Goal: Communication & Community: Answer question/provide support

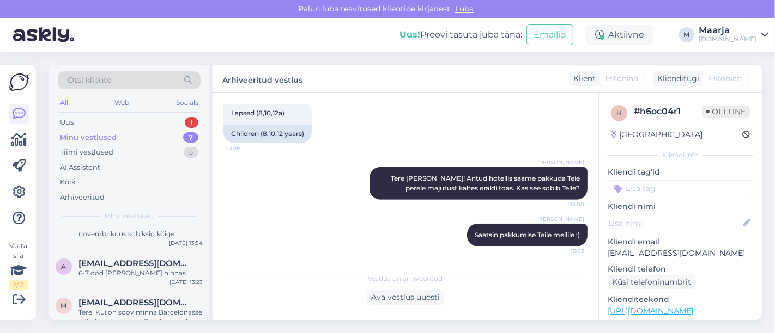
scroll to position [220, 0]
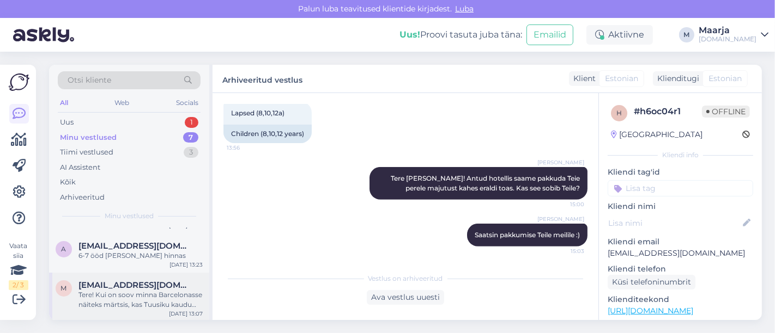
click at [124, 300] on div "Tere! Kui on soov minna Barcelonasse näiteks märtsis, kas Tuusiku kaudu saab ka…" at bounding box center [140, 300] width 124 height 20
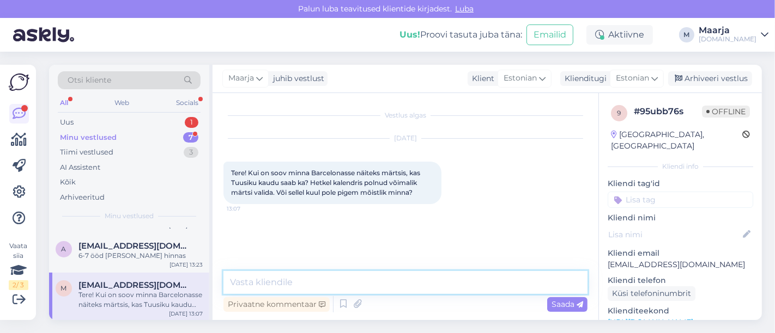
click at [286, 280] on textarea at bounding box center [405, 282] width 364 height 23
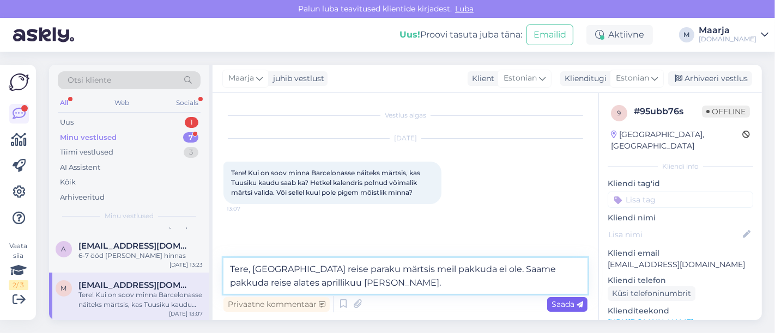
type textarea "Tere, [GEOGRAPHIC_DATA] reise paraku märtsis meil pakkuda ei ole. Saame pakkuda…"
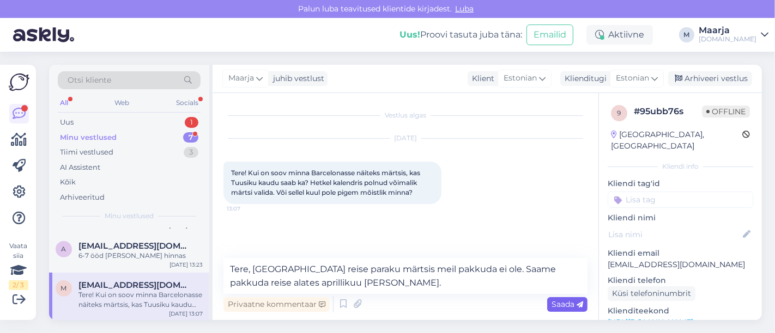
click at [576, 304] on span "Saada" at bounding box center [567, 305] width 32 height 10
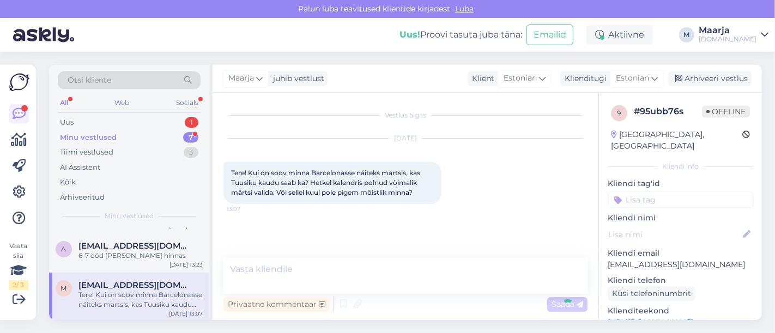
scroll to position [11, 0]
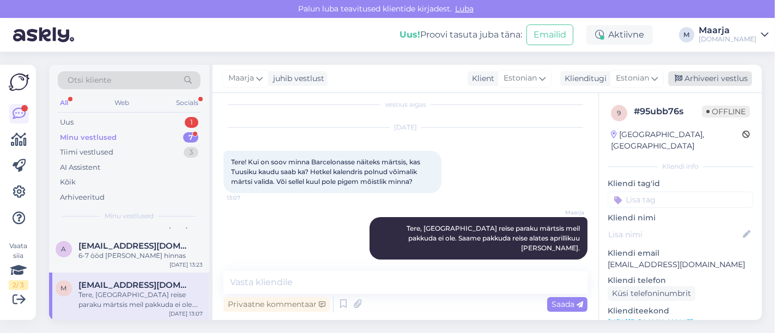
click at [699, 80] on div "Arhiveeri vestlus" at bounding box center [710, 78] width 84 height 15
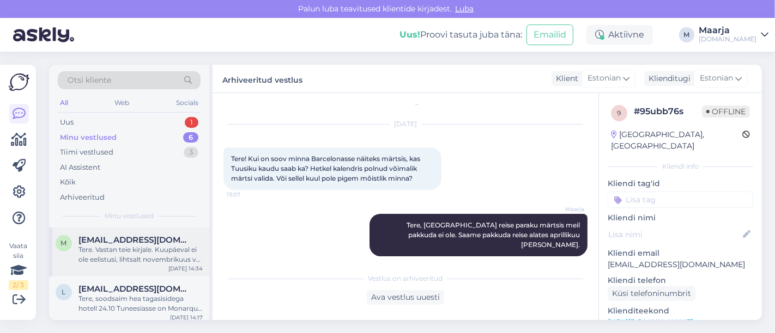
scroll to position [171, 0]
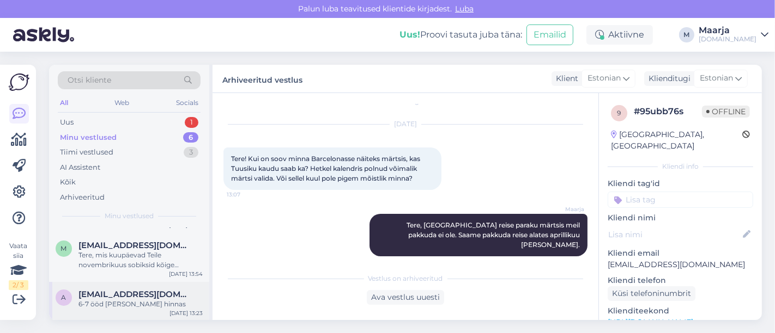
click at [119, 292] on span "[EMAIL_ADDRESS][DOMAIN_NAME]" at bounding box center [134, 295] width 113 height 10
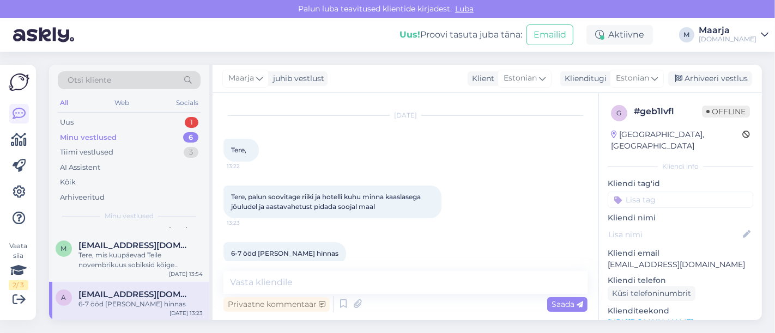
scroll to position [38, 0]
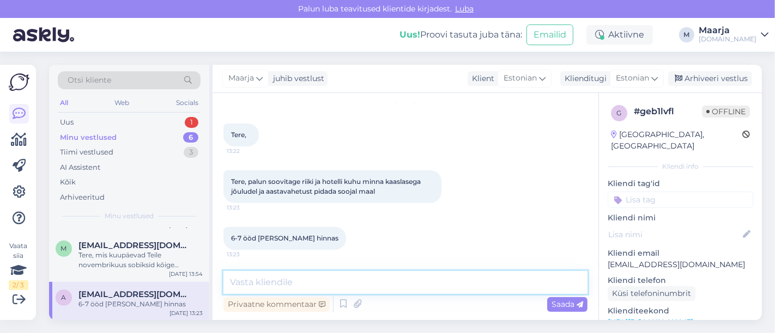
click at [287, 286] on textarea at bounding box center [405, 282] width 364 height 23
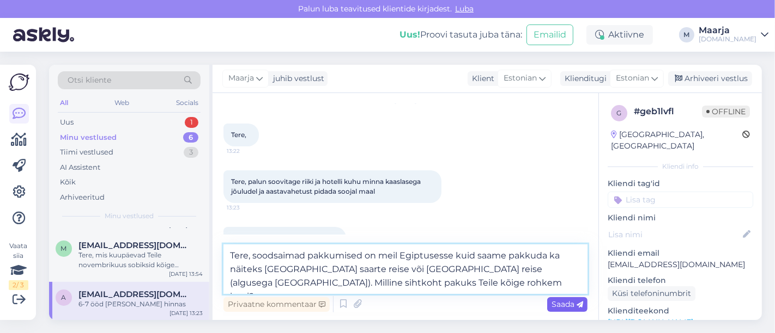
type textarea "Tere, soodsaimad pakkumised on meil Egiptusesse kuid saame pakkuda ka näiteks […"
click at [556, 306] on span "Saada" at bounding box center [567, 305] width 32 height 10
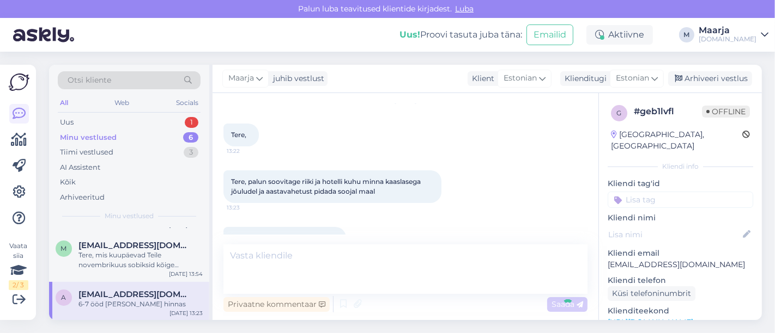
scroll to position [114, 0]
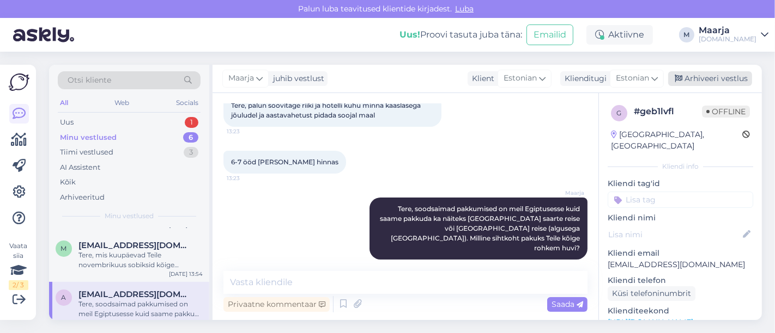
click at [708, 84] on div "Arhiveeri vestlus" at bounding box center [710, 78] width 84 height 15
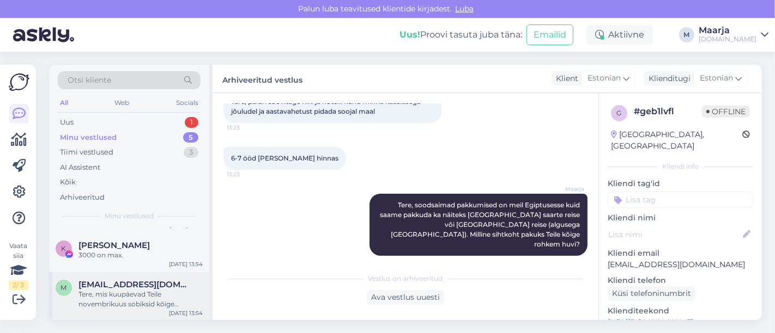
scroll to position [0, 0]
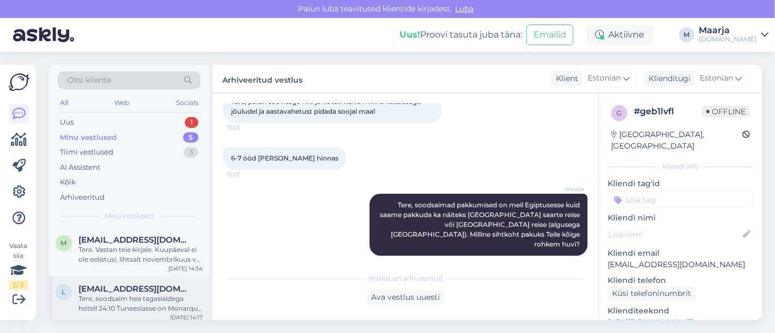
click at [108, 291] on span "[EMAIL_ADDRESS][DOMAIN_NAME]" at bounding box center [134, 289] width 113 height 10
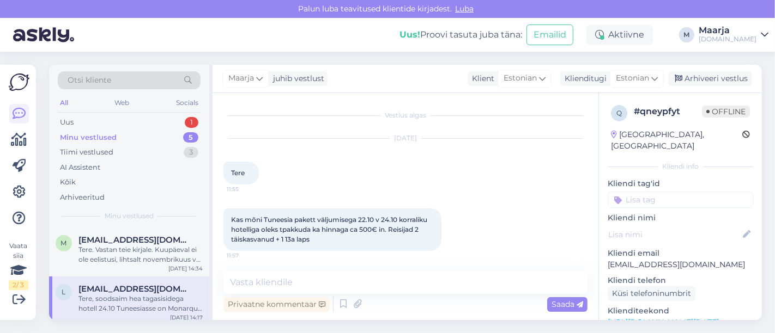
scroll to position [114, 0]
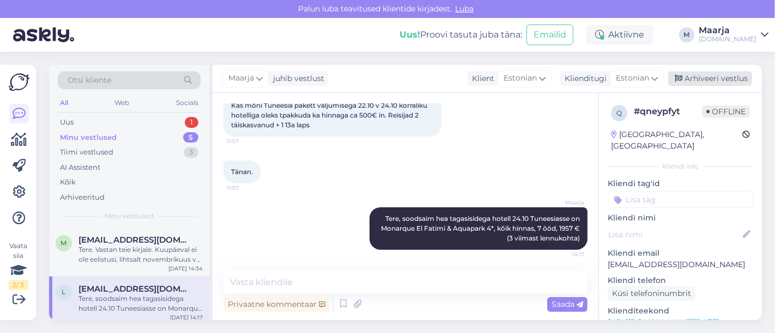
click at [708, 76] on div "Arhiveeri vestlus" at bounding box center [710, 78] width 84 height 15
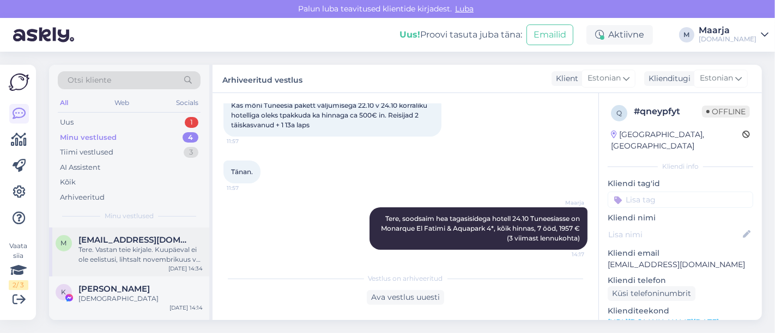
click at [123, 254] on div "Tere. Vastan teie kirjale. Kuupäeval ei ole eelistusi, lihtsalt novembrikuus võ…" at bounding box center [140, 255] width 124 height 20
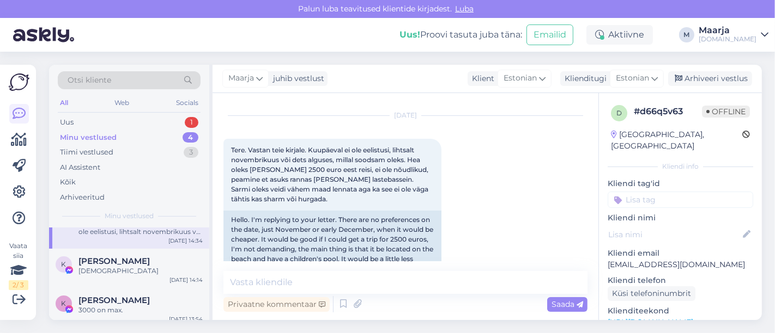
scroll to position [34, 0]
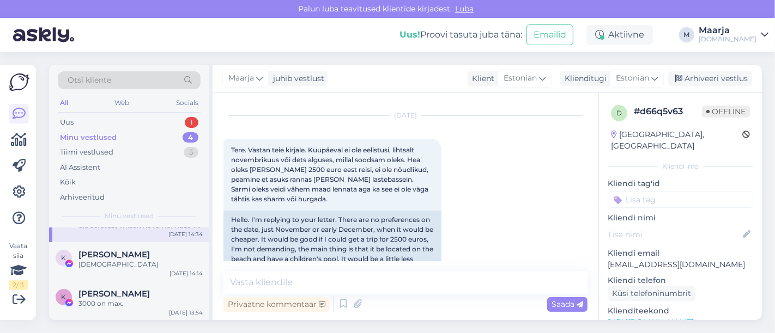
click at [126, 264] on div "[DEMOGRAPHIC_DATA]" at bounding box center [140, 265] width 124 height 10
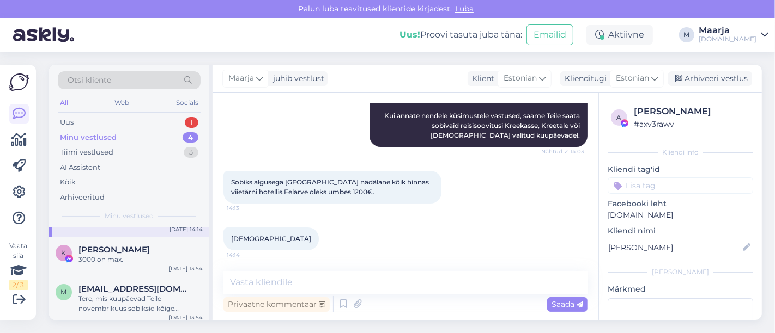
scroll to position [82, 0]
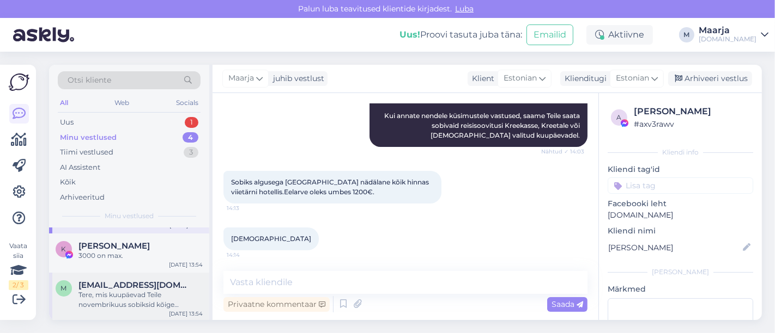
click at [129, 290] on div "Tere, mis kuupäevad Teile novembrikuus sobiksid kõige paremini? Mis sihtkoht Te…" at bounding box center [140, 300] width 124 height 20
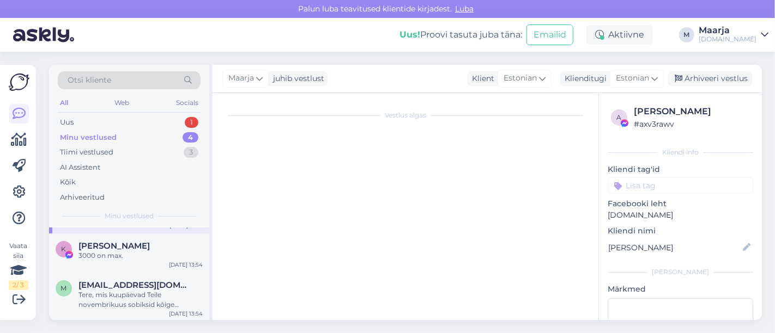
scroll to position [63, 0]
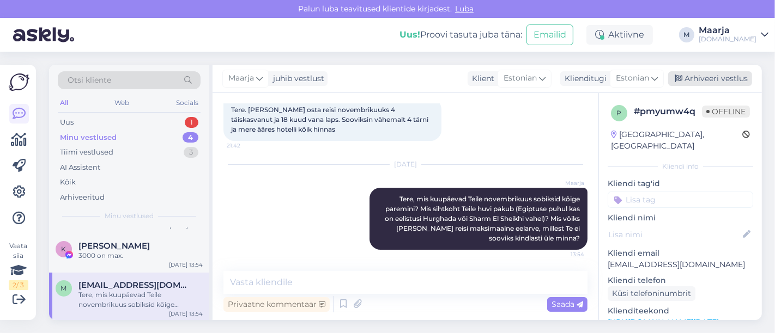
click at [715, 82] on div "Arhiveeri vestlus" at bounding box center [710, 78] width 84 height 15
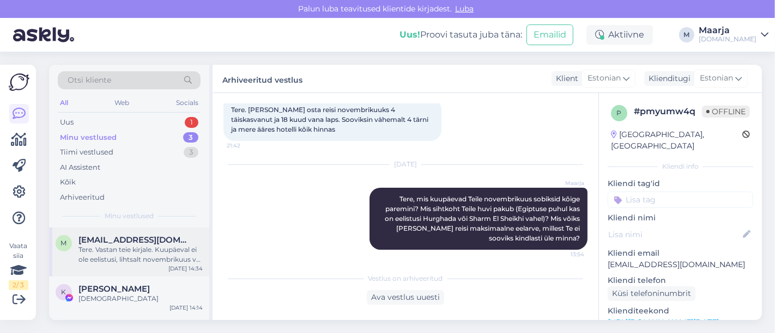
scroll to position [34, 0]
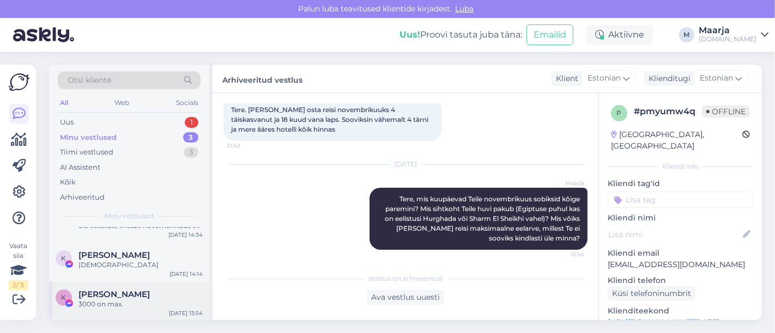
click at [115, 300] on div "3000 on max." at bounding box center [140, 305] width 124 height 10
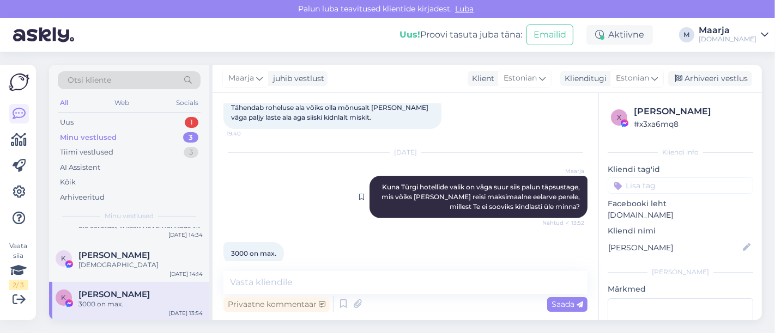
scroll to position [365, 0]
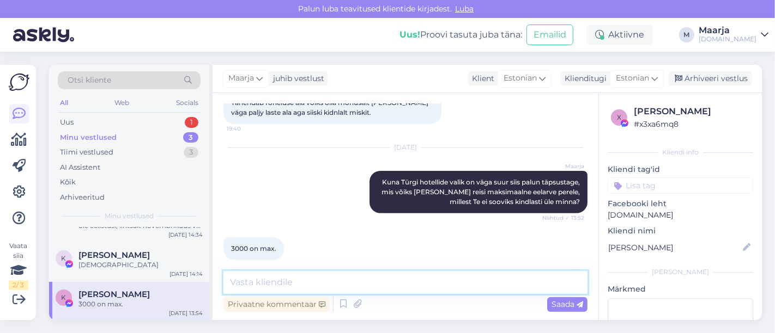
click at [320, 283] on textarea at bounding box center [405, 282] width 364 height 23
type textarea "V"
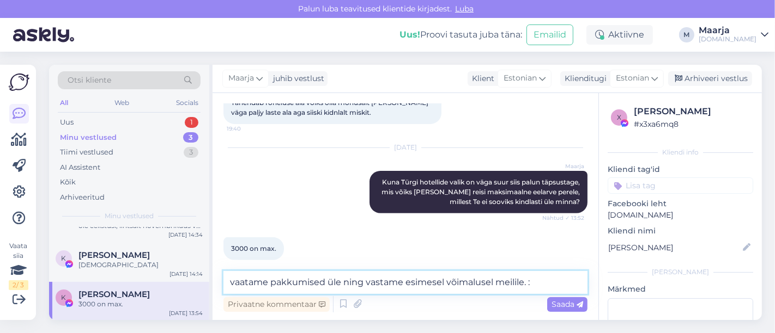
type textarea "vaatame pakkumised üle ning vastame esimesel võimalusel meilile. :)"
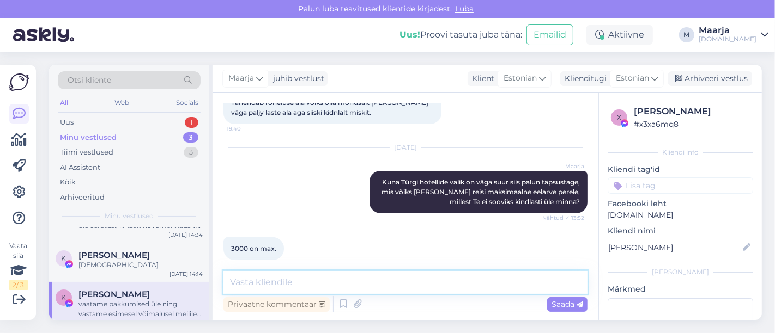
scroll to position [422, 0]
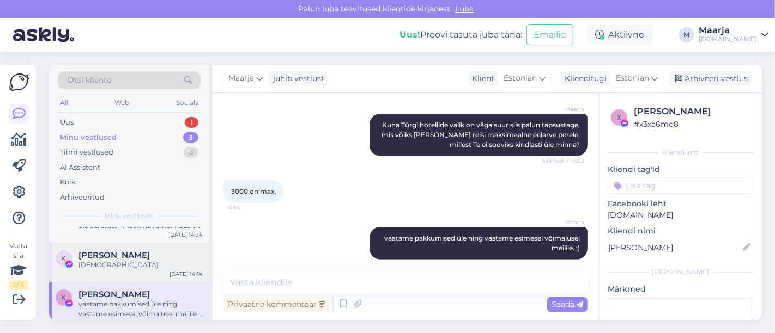
click at [149, 270] on div "K [PERSON_NAME] Türki [DATE] 14:14" at bounding box center [129, 262] width 160 height 39
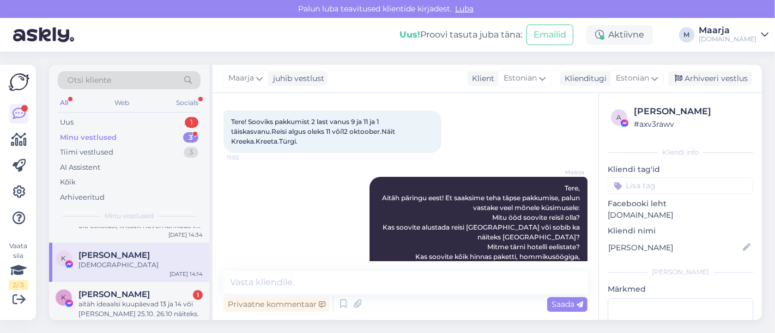
scroll to position [50, 0]
click at [147, 310] on div "otsime ka normaalseid lennuaegu nii [PERSON_NAME] võimalik" at bounding box center [140, 310] width 124 height 20
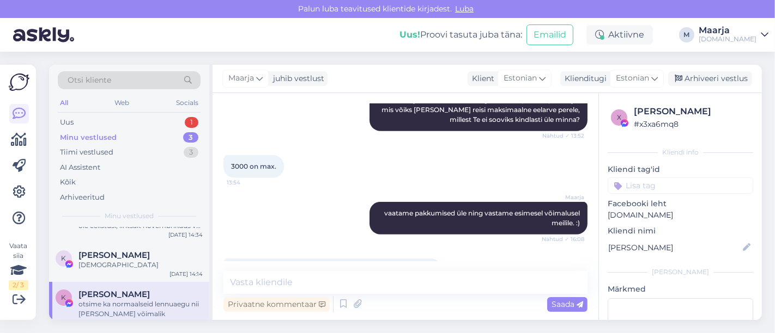
scroll to position [515, 0]
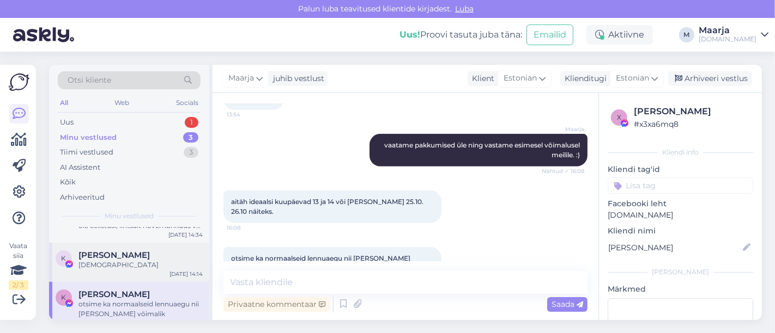
click at [96, 271] on div "K [PERSON_NAME] Türki [DATE] 14:14" at bounding box center [129, 262] width 160 height 39
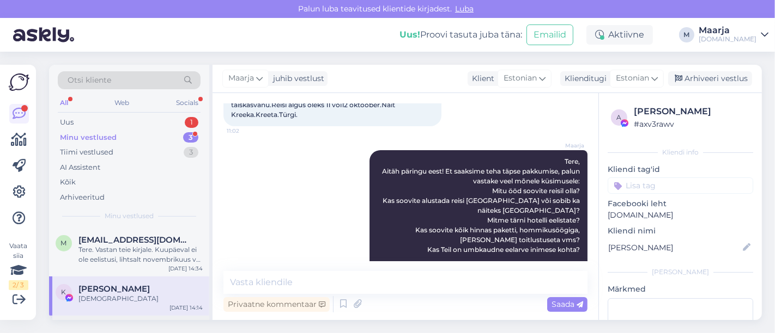
scroll to position [44, 0]
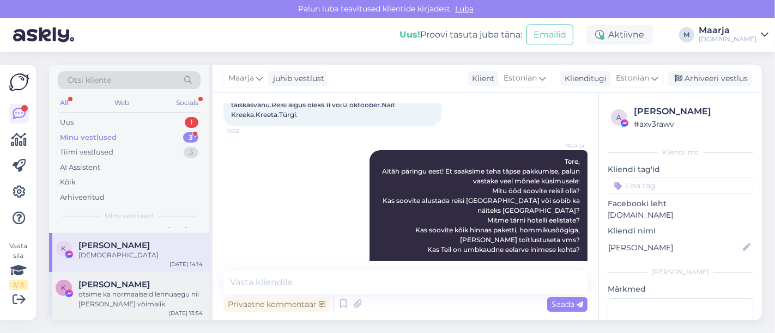
click at [130, 308] on div "otsime ka normaalseid lennuaegu nii [PERSON_NAME] võimalik" at bounding box center [140, 300] width 124 height 20
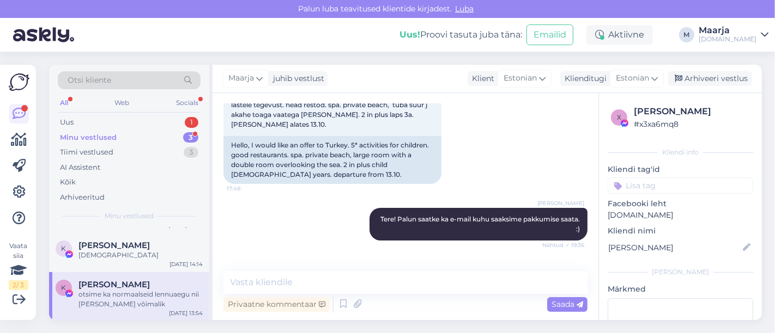
scroll to position [476, 0]
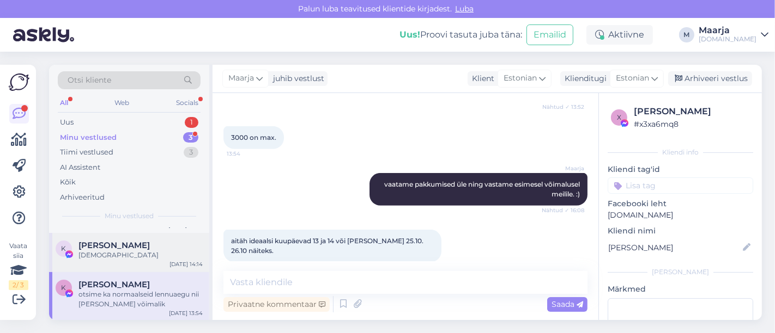
click at [132, 248] on span "[PERSON_NAME]" at bounding box center [113, 246] width 71 height 10
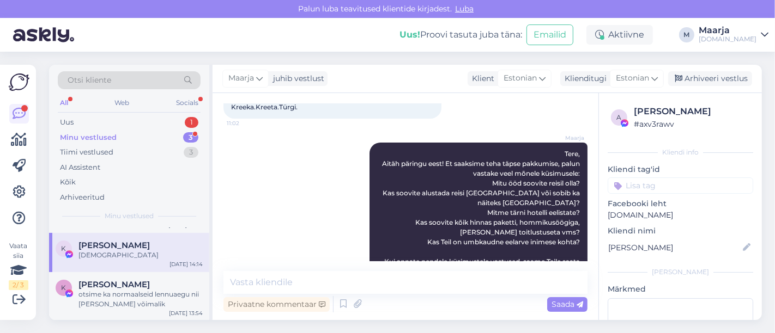
scroll to position [232, 0]
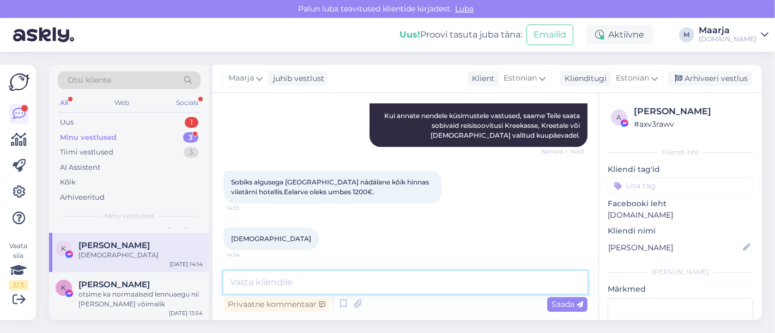
click at [293, 282] on textarea at bounding box center [405, 282] width 364 height 23
click at [268, 276] on textarea at bounding box center [405, 282] width 364 height 23
click at [290, 286] on textarea at bounding box center [405, 282] width 364 height 23
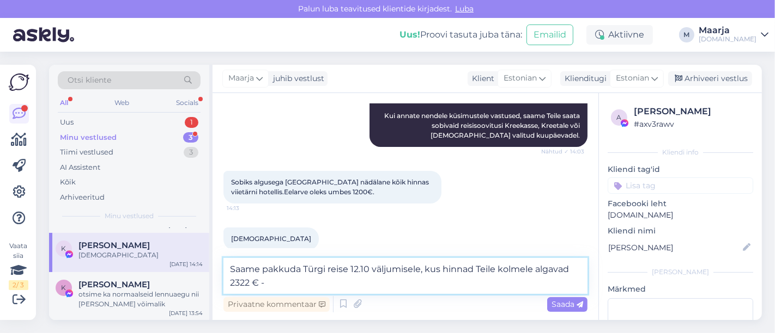
paste textarea "ARMAS [GEOGRAPHIC_DATA]"
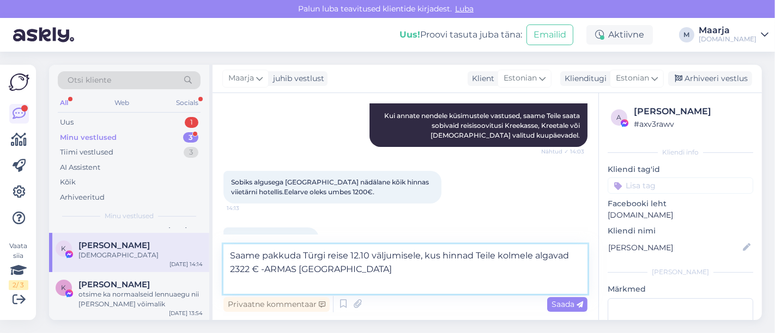
click at [398, 276] on textarea "Saame pakkuda Türgi reise 12.10 väljumisele, kus hinnad Teile kolmele algavad 2…" at bounding box center [405, 270] width 364 height 50
click at [471, 271] on textarea "Saame pakkuda Türgi reise 12.10 väljumisele, kus hinnad Teile kolmele algavad 2…" at bounding box center [405, 270] width 364 height 50
click at [417, 288] on textarea "Saame pakkuda Türgi reise 12.10 väljumisele, kus hinnad Teile kolmele algavad 2…" at bounding box center [405, 270] width 364 height 50
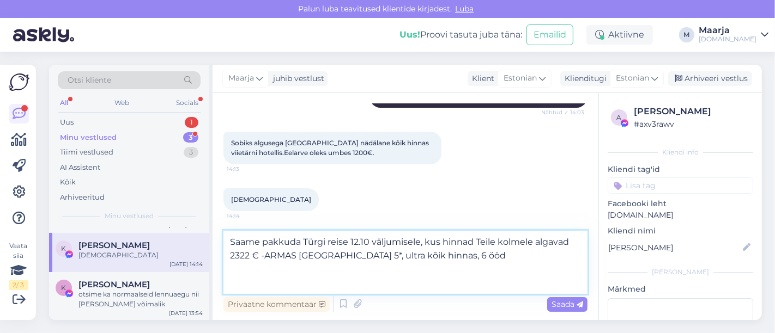
scroll to position [272, 0]
drag, startPoint x: 250, startPoint y: 260, endPoint x: 236, endPoint y: 260, distance: 13.6
click at [236, 260] on textarea "Saame pakkuda Türgi reise 12.10 väljumisele, kus hinnad Teile kolmele algavad 2…" at bounding box center [405, 262] width 364 height 63
click at [481, 260] on textarea "Saame pakkuda Türgi reise 12.10 väljumisele, kus hinnad Teile kolmele algavad 2…" at bounding box center [405, 262] width 364 height 63
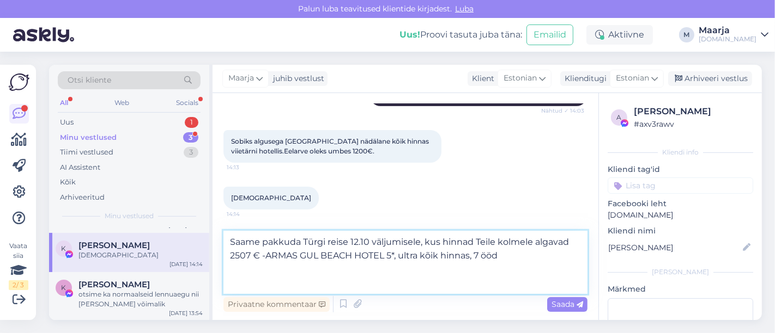
click at [330, 274] on textarea "Saame pakkuda Türgi reise 12.10 väljumisele, kus hinnad Teile kolmele algavad 2…" at bounding box center [405, 262] width 364 height 63
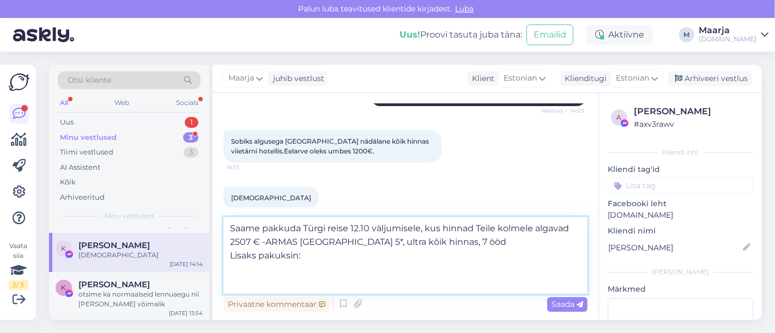
paste textarea "L'[GEOGRAPHIC_DATA]"
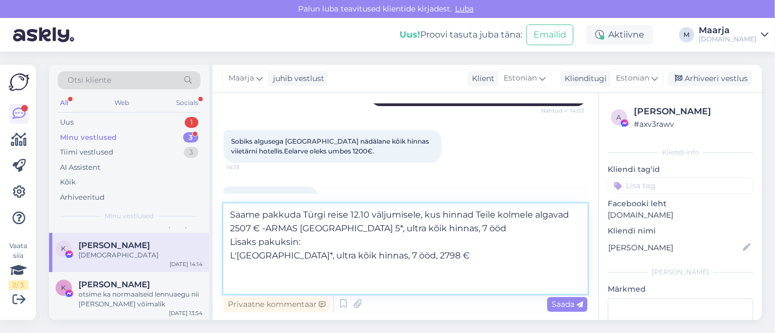
paste textarea "[PERSON_NAME] HOTEL ALANYA (ex. SIRIUS DELUXE)"
drag, startPoint x: 391, startPoint y: 255, endPoint x: 549, endPoint y: 257, distance: 158.0
click at [549, 257] on textarea "Saame pakkuda Türgi reise 12.10 väljumisele, kus hinnad Teile kolmele algavad 2…" at bounding box center [405, 249] width 364 height 90
click at [441, 275] on textarea "Saame pakkuda Türgi reise 12.10 väljumisele, kus hinnad Teile kolmele algavad 2…" at bounding box center [405, 249] width 364 height 90
paste textarea "5*, ultra kõik hinnas, 7 ööd, 2798 €"
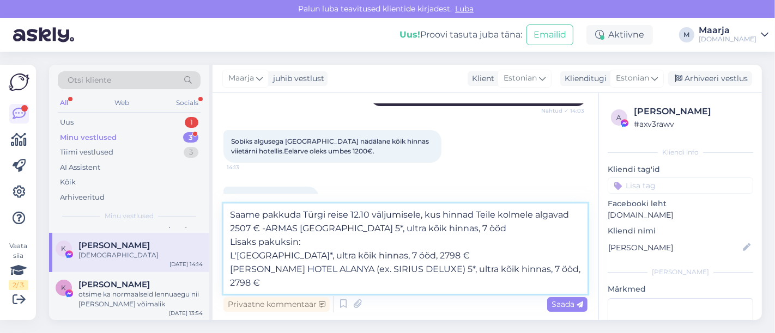
drag, startPoint x: 556, startPoint y: 271, endPoint x: 537, endPoint y: 270, distance: 18.6
click at [537, 270] on textarea "Saame pakkuda Türgi reise 12.10 väljumisele, kus hinnad Teile kolmele algavad 2…" at bounding box center [405, 249] width 364 height 90
click at [568, 270] on textarea "Saame pakkuda Türgi reise 12.10 väljumisele, kus hinnad Teile kolmele algavad 2…" at bounding box center [405, 249] width 364 height 90
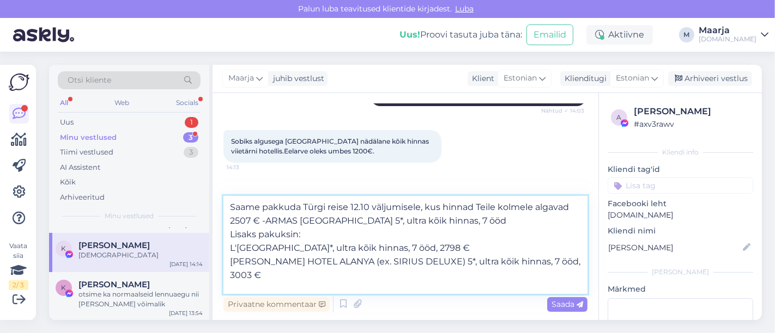
paste textarea "ARNOR DE LUXE HOTEL & SPA"
drag, startPoint x: 419, startPoint y: 266, endPoint x: 567, endPoint y: 265, distance: 147.7
click at [567, 265] on textarea "Saame pakkuda Türgi reise 12.10 väljumisele, kus hinnad Teile kolmele algavad 2…" at bounding box center [405, 245] width 364 height 98
click at [425, 274] on textarea "Saame pakkuda Türgi reise 12.10 väljumisele, kus hinnad Teile kolmele algavad 2…" at bounding box center [405, 245] width 364 height 98
paste textarea "5*, ultra kõik hinnas, 7 ööd, 3003 €"
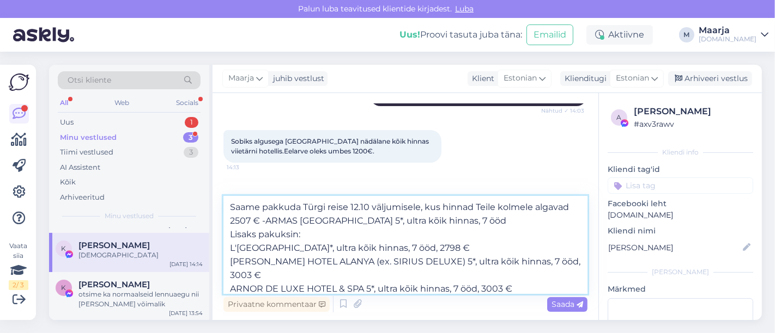
drag, startPoint x: 504, startPoint y: 278, endPoint x: 494, endPoint y: 278, distance: 10.4
click at [494, 278] on textarea "Saame pakkuda Türgi reise 12.10 väljumisele, kus hinnad Teile kolmele algavad 2…" at bounding box center [405, 245] width 364 height 98
click at [521, 278] on textarea "Saame pakkuda Türgi reise 12.10 väljumisele, kus hinnad Teile kolmele algavad 2…" at bounding box center [405, 245] width 364 height 98
paste textarea "DUCALE LARA"
drag, startPoint x: 367, startPoint y: 274, endPoint x: 510, endPoint y: 274, distance: 142.8
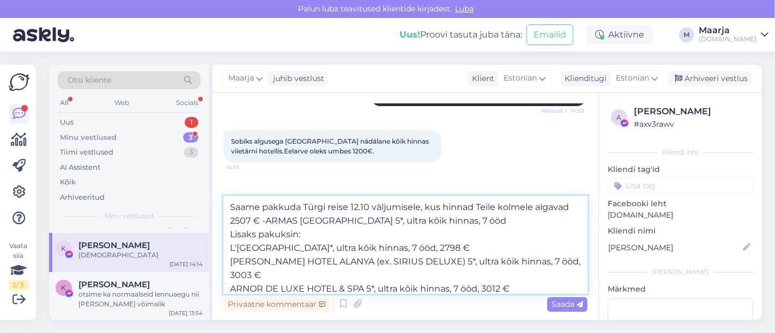
click at [510, 274] on textarea "Saame pakkuda Türgi reise 12.10 väljumisele, kus hinnad Teile kolmele algavad 2…" at bounding box center [405, 245] width 364 height 98
click at [414, 282] on textarea "Saame pakkuda Türgi reise 12.10 väljumisele, kus hinnad Teile kolmele algavad 2…" at bounding box center [405, 245] width 364 height 98
click at [403, 288] on textarea "Saame pakkuda Türgi reise 12.10 väljumisele, kus hinnad Teile kolmele algavad 2…" at bounding box center [405, 245] width 364 height 98
paste textarea "5*, ultra kõik hinnas, 7 ööd, 3012 €"
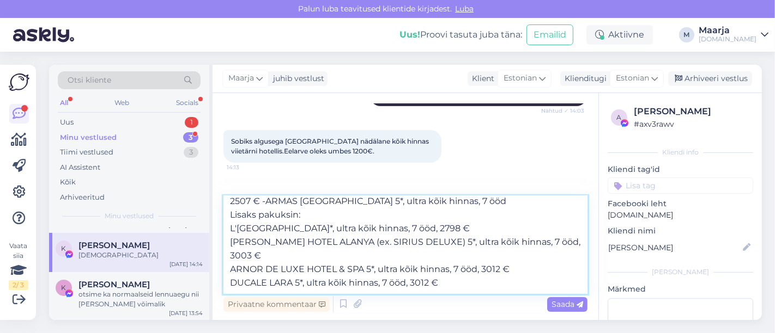
drag, startPoint x: 432, startPoint y: 293, endPoint x: 423, endPoint y: 276, distance: 19.0
click at [423, 276] on textarea "Saame pakkuda Türgi reise 12.10 väljumisele, kus hinnad Teile kolmele algavad 2…" at bounding box center [405, 245] width 364 height 98
click at [275, 278] on textarea "Saame pakkuda Türgi reise 12.10 väljumisele, kus hinnad Teile kolmele algavad 2…" at bounding box center [405, 245] width 364 height 98
paste textarea "KIRMAN SIDERA LUXURY & SPA"
drag, startPoint x: 295, startPoint y: 269, endPoint x: 448, endPoint y: 271, distance: 152.6
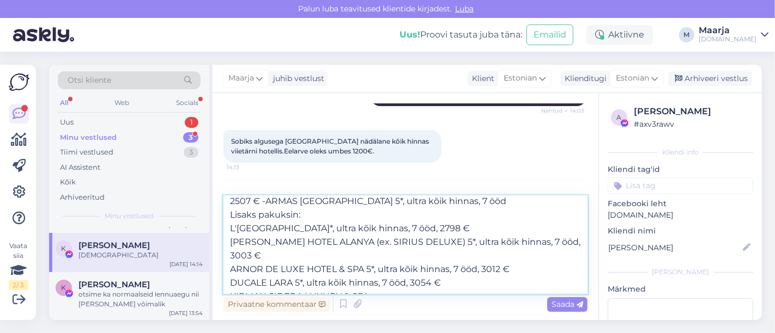
click at [448, 271] on textarea "Saame pakkuda Türgi reise 12.10 väljumisele, kus hinnad Teile kolmele algavad 2…" at bounding box center [405, 245] width 364 height 98
click at [417, 284] on textarea "Saame pakkuda Türgi reise 12.10 väljumisele, kus hinnad Teile kolmele algavad 2…" at bounding box center [405, 245] width 364 height 98
paste textarea "5*, ultra kõik hinnas, 7 ööd, 3054 €"
drag, startPoint x: 506, startPoint y: 282, endPoint x: 494, endPoint y: 282, distance: 12.0
click at [494, 282] on textarea "Saame pakkuda Türgi reise 12.10 väljumisele, kus hinnad Teile kolmele algavad 2…" at bounding box center [405, 245] width 364 height 98
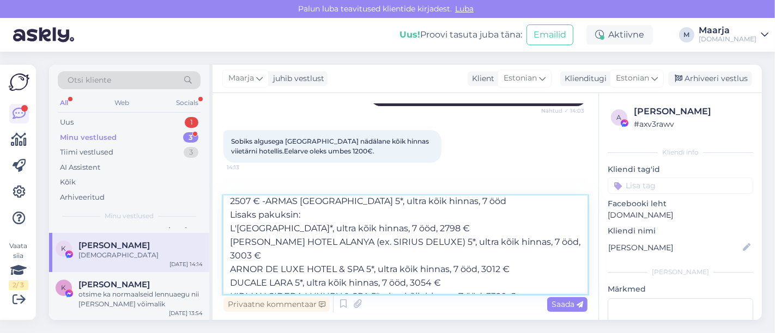
click at [527, 281] on textarea "Saame pakkuda Türgi reise 12.10 väljumisele, kus hinnad Teile kolmele algavad 2…" at bounding box center [405, 245] width 364 height 98
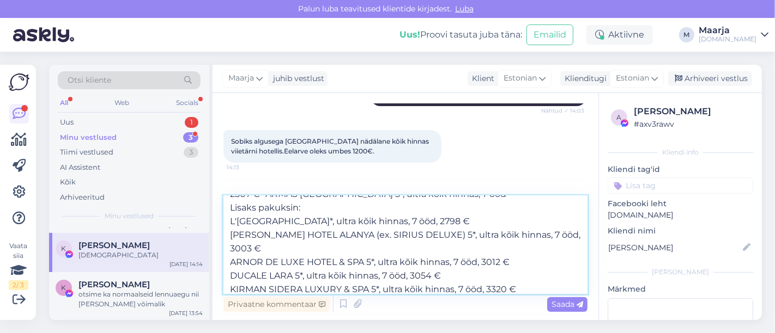
paste textarea "[GEOGRAPHIC_DATA] & SPA"
drag, startPoint x: 371, startPoint y: 278, endPoint x: 523, endPoint y: 281, distance: 152.6
click at [523, 281] on textarea "Saame pakkuda Türgi reise 12.10 väljumisele, kus hinnad Teile kolmele algavad 2…" at bounding box center [405, 245] width 364 height 98
click at [443, 288] on textarea "Saame pakkuda Türgi reise 12.10 väljumisele, kus hinnad Teile kolmele algavad 2…" at bounding box center [405, 245] width 364 height 98
paste textarea "5*, ultra kõik hinnas, 7 ööd, 3320 €"
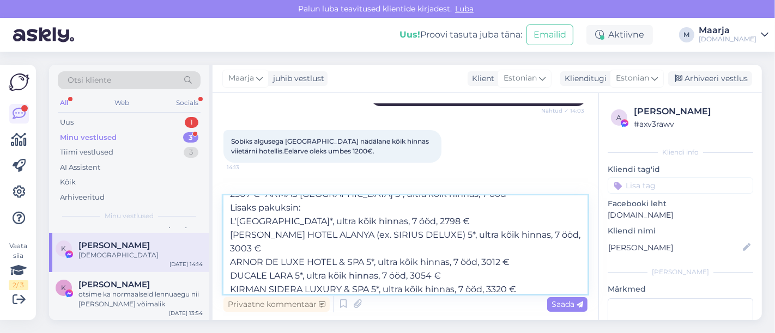
scroll to position [33, 0]
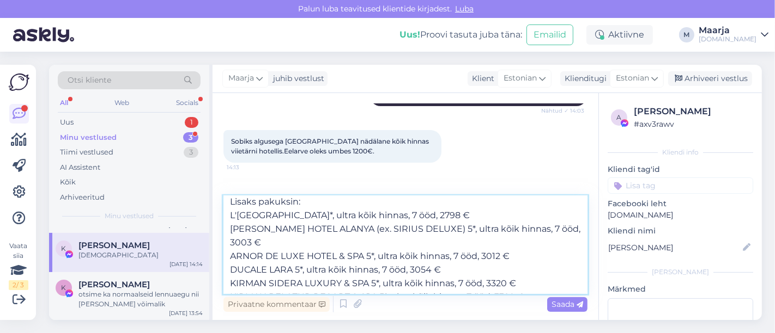
drag, startPoint x: 519, startPoint y: 290, endPoint x: 506, endPoint y: 289, distance: 13.1
click at [506, 289] on textarea "Saame pakkuda Türgi reise 12.10 väljumisele, kus hinnad Teile kolmele algavad 2…" at bounding box center [405, 245] width 364 height 98
click at [534, 288] on textarea "Saame pakkuda Türgi reise 12.10 väljumisele, kus hinnad Teile kolmele algavad 2…" at bounding box center [405, 245] width 364 height 98
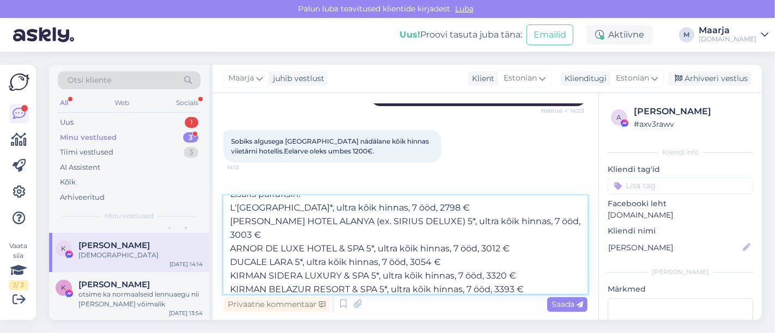
paste textarea "SIDEMARIN KIRMAN PREMIUM"
drag, startPoint x: 397, startPoint y: 275, endPoint x: 531, endPoint y: 282, distance: 134.8
click at [531, 282] on textarea "Saame pakkuda Türgi reise 12.10 väljumisele, kus hinnad Teile kolmele algavad 2…" at bounding box center [405, 245] width 364 height 98
click at [451, 288] on textarea "Saame pakkuda Türgi reise 12.10 väljumisele, kus hinnad Teile kolmele algavad 2…" at bounding box center [405, 245] width 364 height 98
paste textarea "5*, ultra kõik hinnas, 7 ööd, 3393 €"
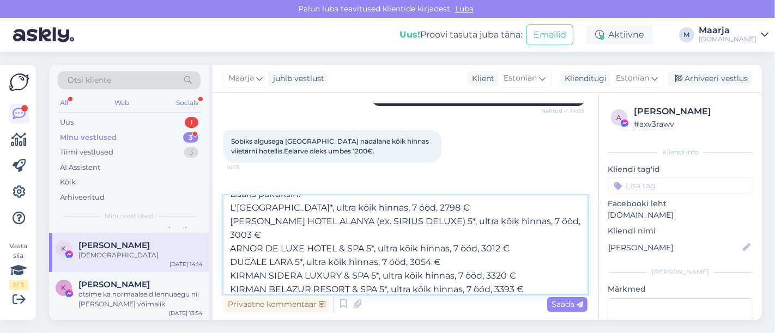
click at [506, 294] on textarea "Saame pakkuda Türgi reise 12.10 väljumisele, kus hinnad Teile kolmele algavad 2…" at bounding box center [405, 245] width 364 height 98
click at [535, 293] on textarea "Saame pakkuda Türgi reise 12.10 väljumisele, kus hinnad Teile kolmele algavad 2…" at bounding box center [405, 245] width 364 height 98
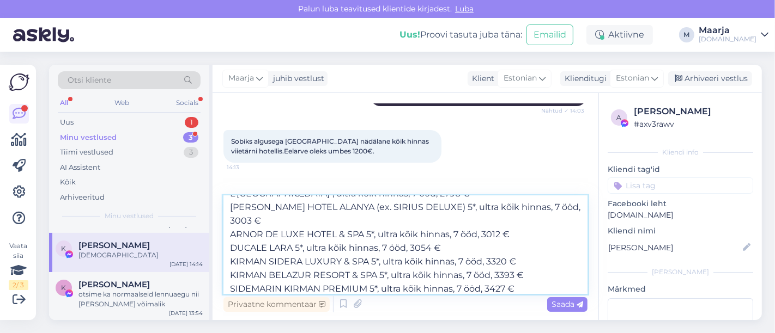
paste textarea "RIXOS SUNGATE"
drag, startPoint x: 369, startPoint y: 275, endPoint x: 520, endPoint y: 276, distance: 150.9
click at [520, 276] on textarea "Saame pakkuda Türgi reise 12.10 väljumisele, kus hinnad Teile kolmele algavad 2…" at bounding box center [405, 245] width 364 height 98
click at [444, 289] on textarea "Saame pakkuda Türgi reise 12.10 väljumisele, kus hinnad Teile kolmele algavad 2…" at bounding box center [405, 245] width 364 height 98
paste textarea "5*, ultra kõik hinnas, 7 ööd, 3427 €"
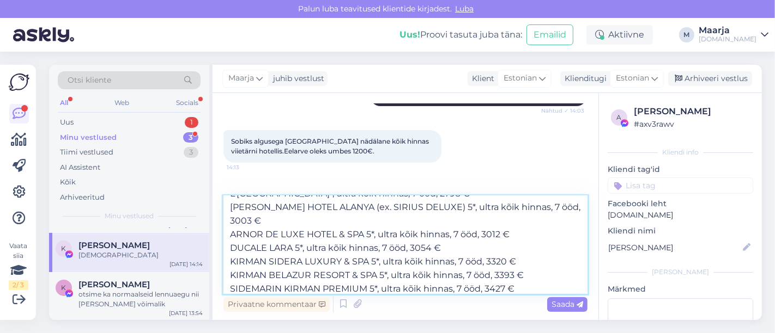
scroll to position [60, 0]
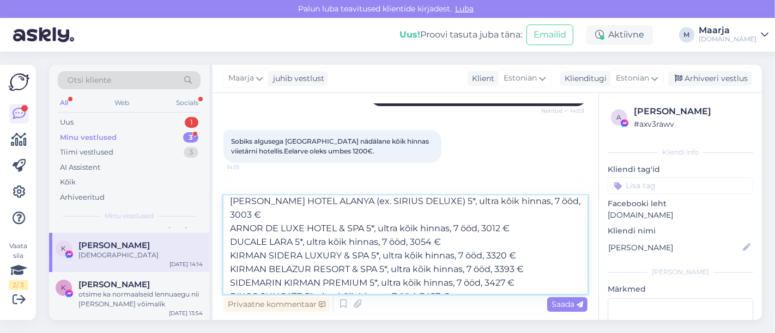
drag, startPoint x: 440, startPoint y: 291, endPoint x: 427, endPoint y: 290, distance: 13.7
click at [427, 290] on textarea "Saame pakkuda Türgi reise 12.10 väljumisele, kus hinnad Teile kolmele algavad 2…" at bounding box center [405, 245] width 364 height 98
click at [464, 282] on textarea "Saame pakkuda Türgi reise 12.10 väljumisele, kus hinnad Teile kolmele algavad 2…" at bounding box center [405, 245] width 364 height 98
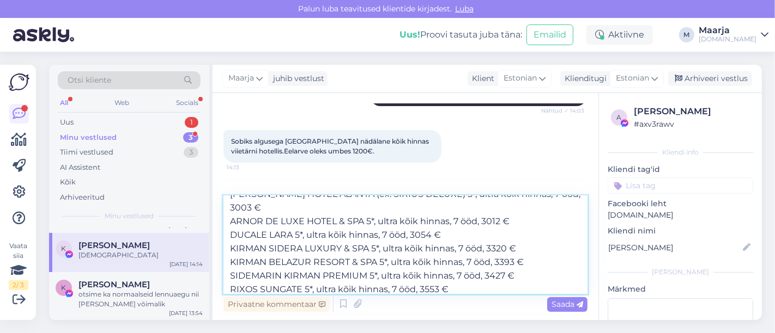
paste textarea "[PERSON_NAME] PREMIER TEKIROVA"
drag, startPoint x: 303, startPoint y: 277, endPoint x: 454, endPoint y: 277, distance: 150.9
click at [454, 277] on textarea "Saame pakkuda Türgi reise 12.10 väljumisele, kus hinnad Teile kolmele algavad 2…" at bounding box center [405, 245] width 364 height 98
click at [407, 286] on textarea "Saame pakkuda Türgi reise 12.10 väljumisele, kus hinnad Teile kolmele algavad 2…" at bounding box center [405, 245] width 364 height 98
paste textarea "5*, ultra kõik hinnas, 7 ööd, 3553 €"
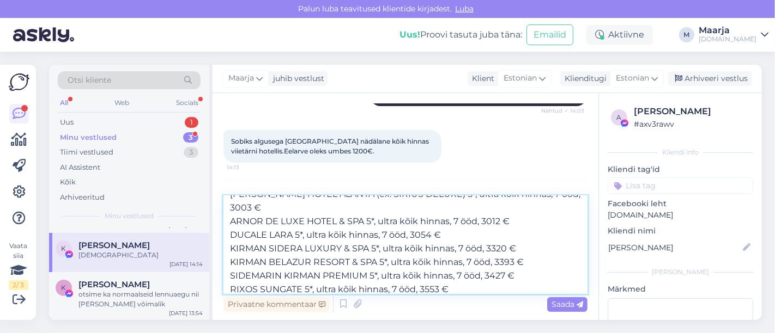
scroll to position [74, 0]
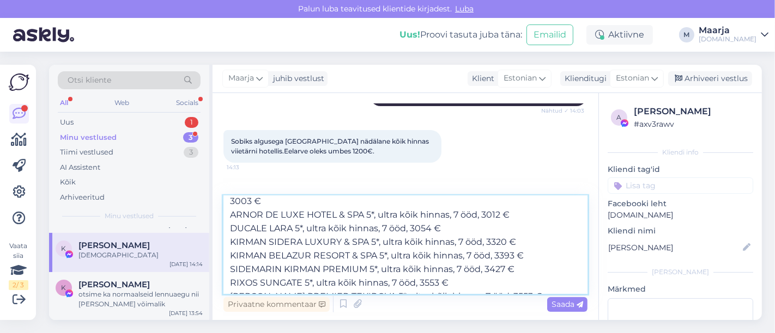
drag, startPoint x: 489, startPoint y: 292, endPoint x: 482, endPoint y: 287, distance: 8.2
click at [482, 287] on textarea "Saame pakkuda Türgi reise 12.10 väljumisele, kus hinnad Teile kolmele algavad 2…" at bounding box center [405, 245] width 364 height 98
click at [506, 287] on textarea "Saame pakkuda Türgi reise 12.10 väljumisele, kus hinnad Teile kolmele algavad 2…" at bounding box center [405, 245] width 364 height 98
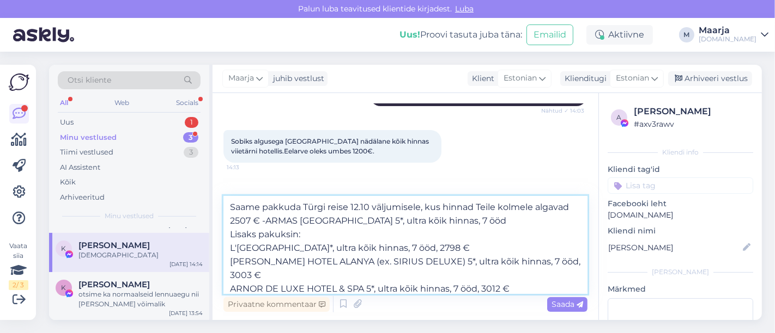
click at [227, 235] on textarea "Saame pakkuda Türgi reise 12.10 väljumisele, kus hinnad Teile kolmele algavad 2…" at bounding box center [405, 245] width 364 height 98
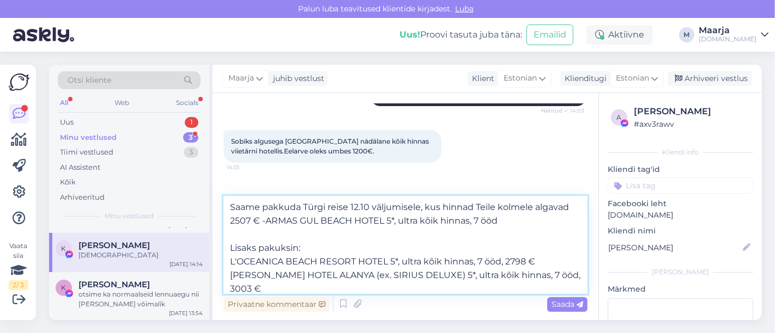
scroll to position [87, 0]
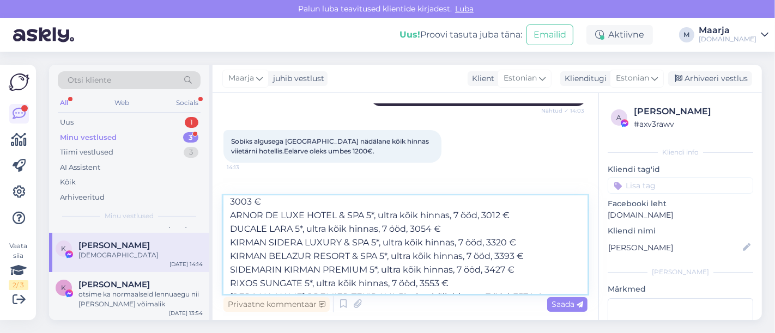
click at [506, 283] on textarea "Saame pakkuda Türgi reise 12.10 väljumisele, kus hinnad Teile kolmele algavad 2…" at bounding box center [405, 245] width 364 height 98
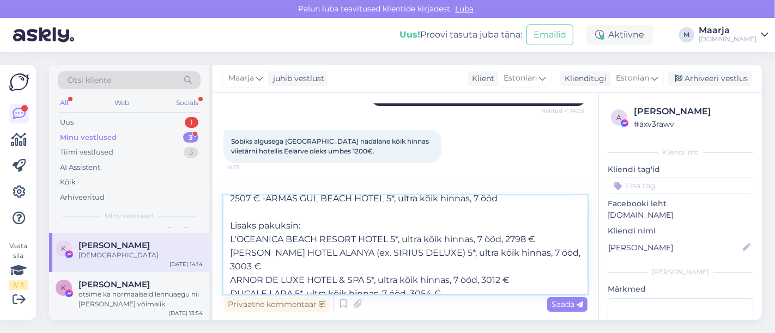
scroll to position [25, 0]
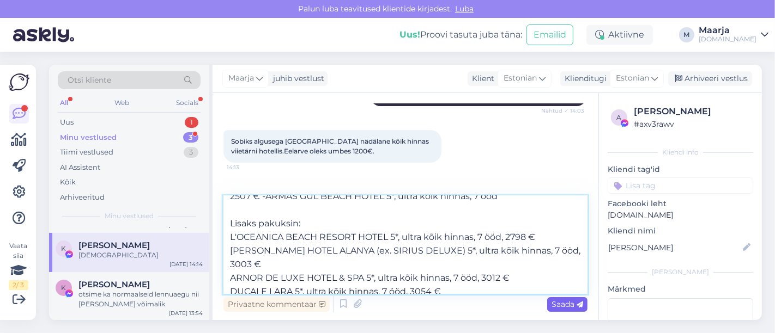
type textarea "Saame pakkuda Türgi reise 12.10 väljumisele, kus hinnad Teile kolmele algavad 2…"
click at [560, 304] on span "Saada" at bounding box center [567, 305] width 32 height 10
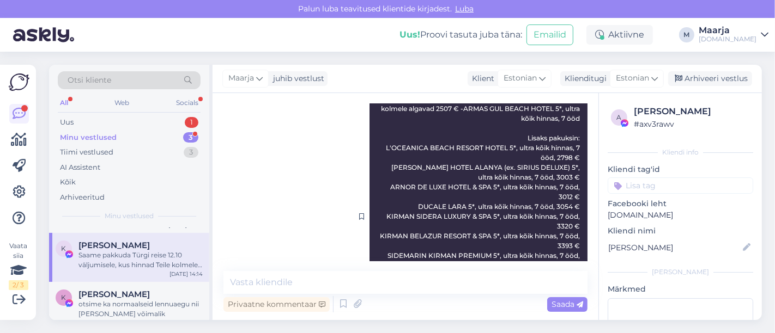
scroll to position [504, 0]
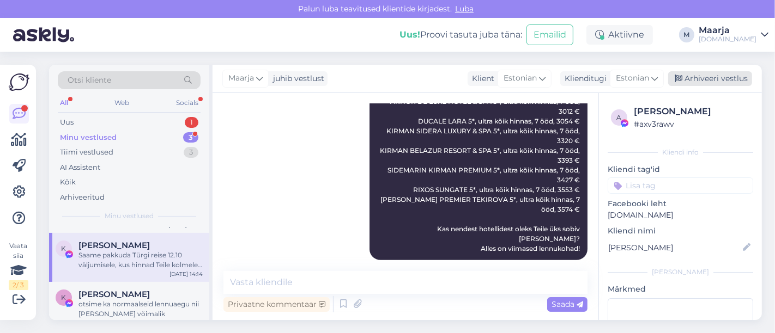
click at [740, 76] on div "Arhiveeri vestlus" at bounding box center [710, 78] width 84 height 15
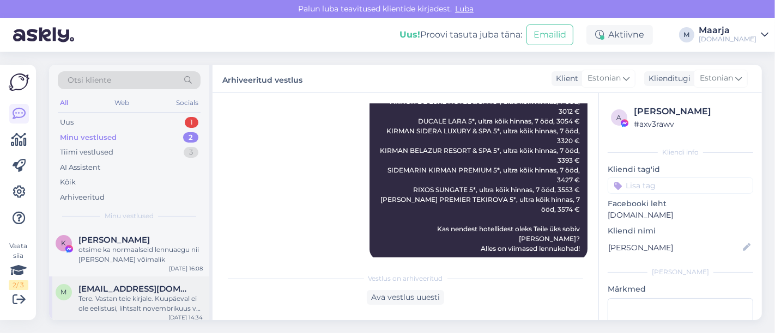
scroll to position [4, 0]
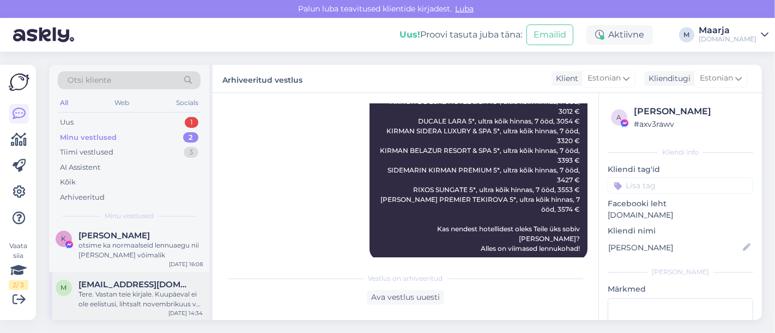
click at [138, 288] on span "[EMAIL_ADDRESS][DOMAIN_NAME]" at bounding box center [134, 285] width 113 height 10
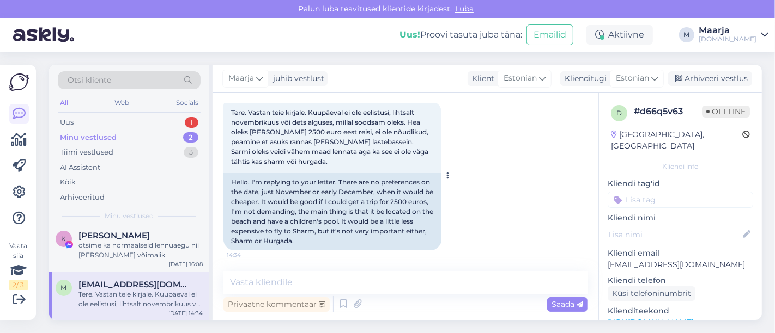
scroll to position [0, 0]
